Goal: Task Accomplishment & Management: Complete application form

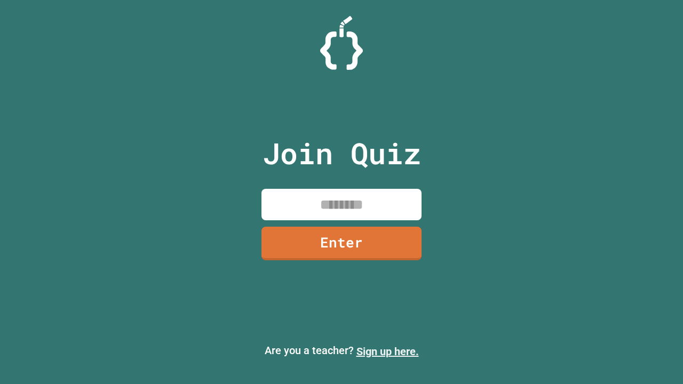
click at [387, 351] on link "Sign up here." at bounding box center [387, 351] width 62 height 13
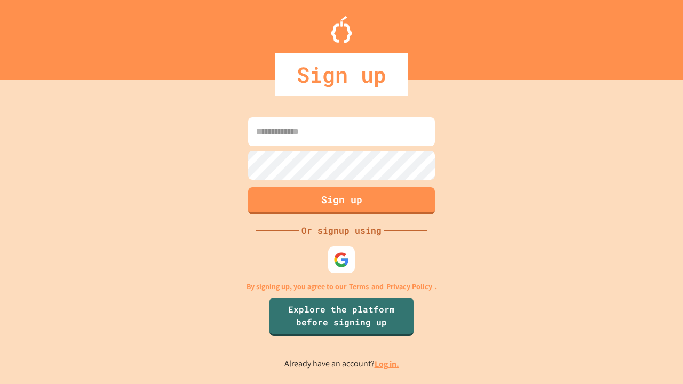
click at [387, 364] on link "Log in." at bounding box center [386, 363] width 25 height 11
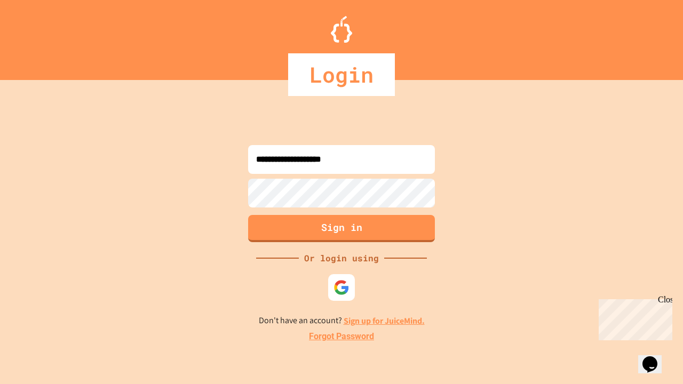
type input "**********"
